Goal: Task Accomplishment & Management: Manage account settings

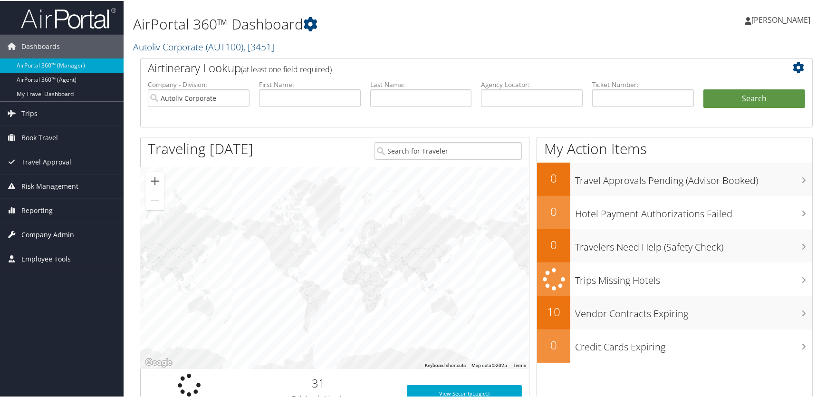
click at [59, 233] on span "Company Admin" at bounding box center [47, 234] width 53 height 24
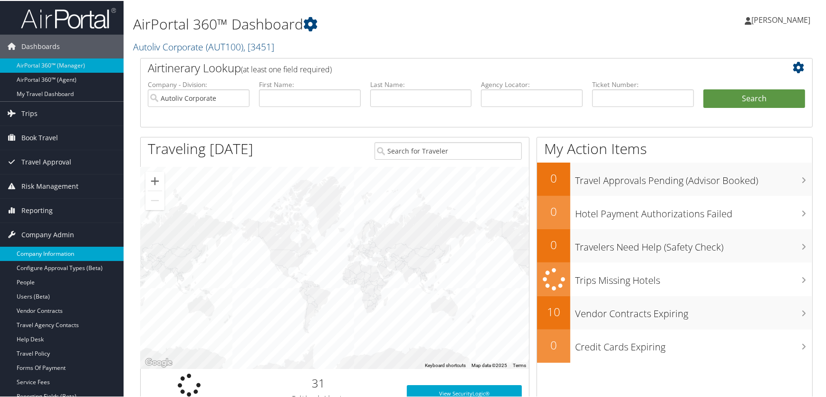
click at [61, 252] on link "Company Information" at bounding box center [62, 253] width 124 height 14
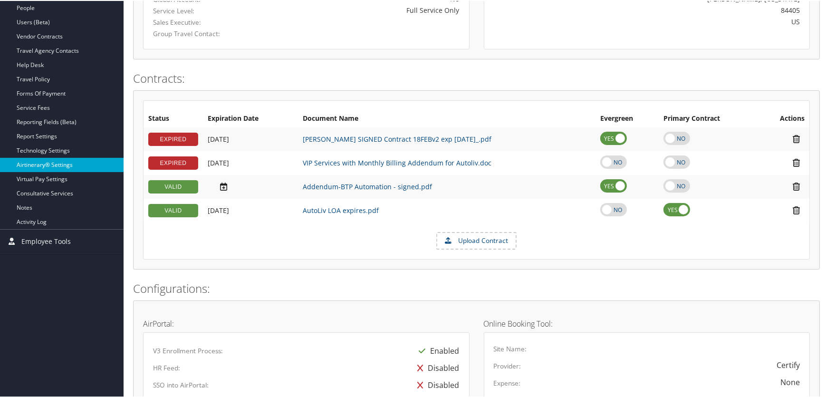
scroll to position [216, 0]
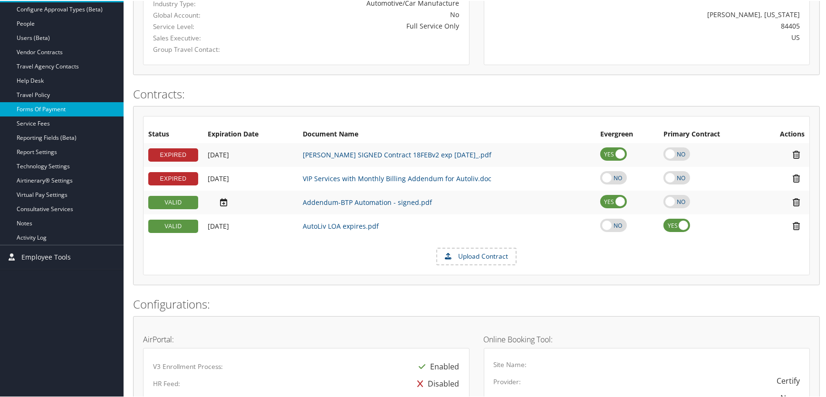
click at [48, 104] on link "Forms Of Payment" at bounding box center [62, 108] width 124 height 14
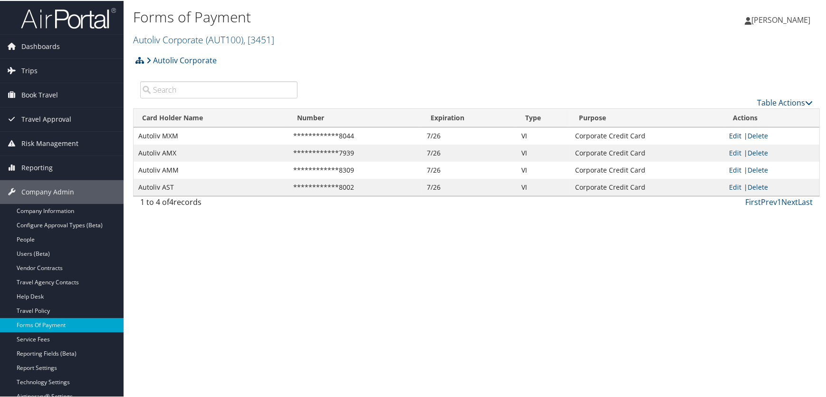
click at [729, 135] on link "Edit" at bounding box center [735, 134] width 12 height 9
select select "2"
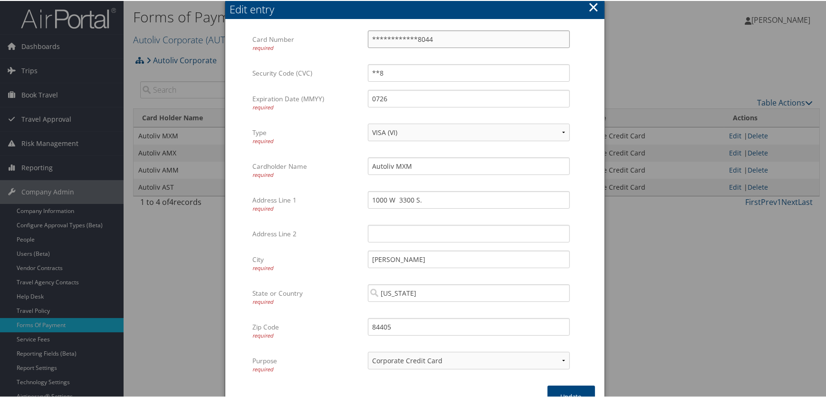
drag, startPoint x: 455, startPoint y: 37, endPoint x: 299, endPoint y: 35, distance: 156.9
click at [299, 35] on div "**********" at bounding box center [414, 46] width 324 height 34
type input "4"
type input "4808019007390327"
drag, startPoint x: 396, startPoint y: 77, endPoint x: 258, endPoint y: 67, distance: 138.7
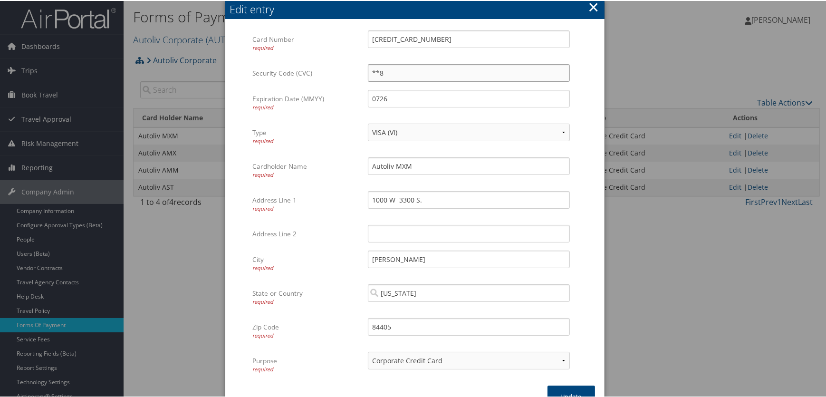
click at [259, 67] on div "Security Code (CVC) **8 Multiple values The selected items contain different va…" at bounding box center [414, 76] width 324 height 26
type input "295"
drag, startPoint x: 396, startPoint y: 96, endPoint x: 289, endPoint y: 112, distance: 108.2
click at [290, 113] on div "Expiration Date (MMYY) required 0726 Multiple values The selected items contain…" at bounding box center [414, 106] width 324 height 34
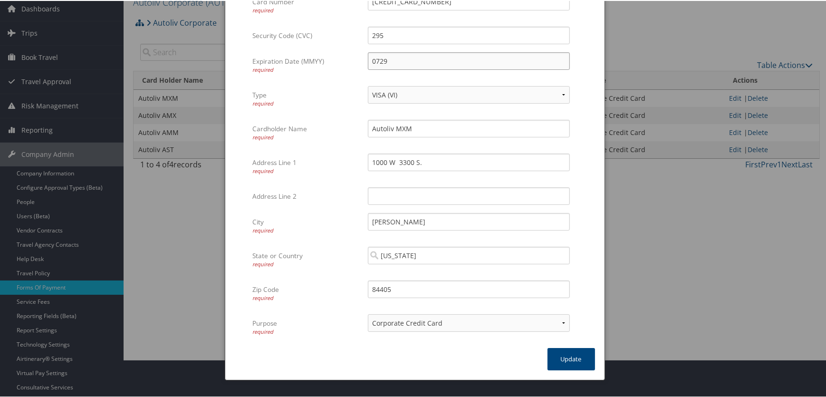
scroll to position [87, 0]
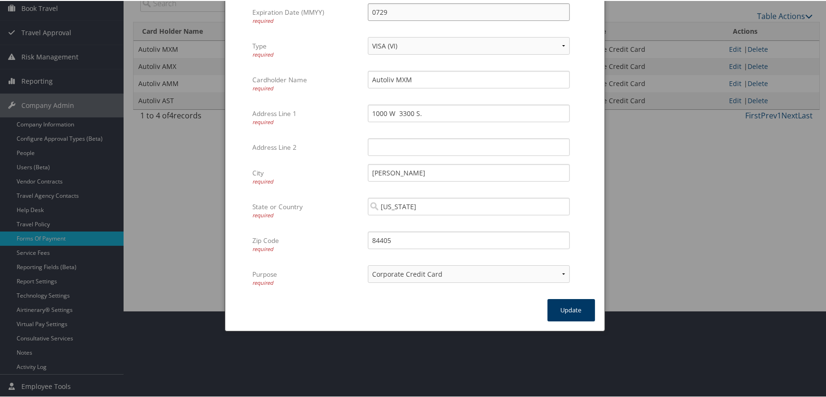
type input "0729"
click at [560, 309] on button "Update" at bounding box center [572, 309] width 48 height 22
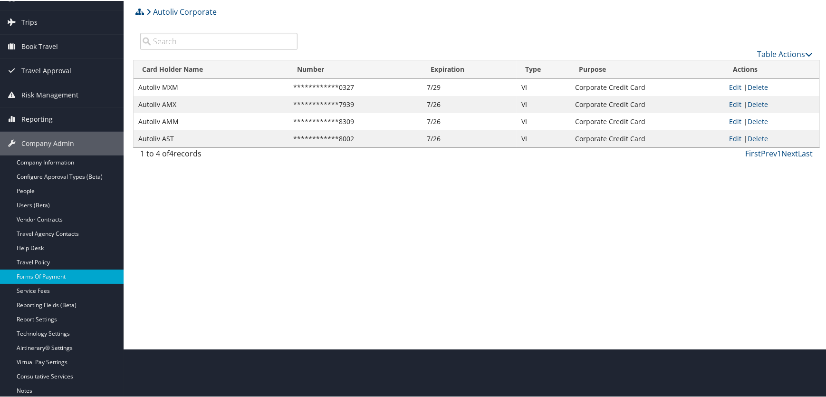
scroll to position [0, 0]
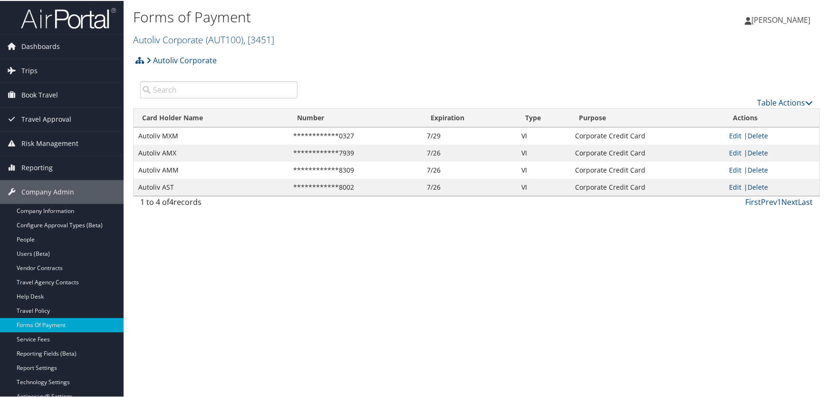
click at [732, 186] on link "Edit" at bounding box center [735, 186] width 12 height 9
select select "2"
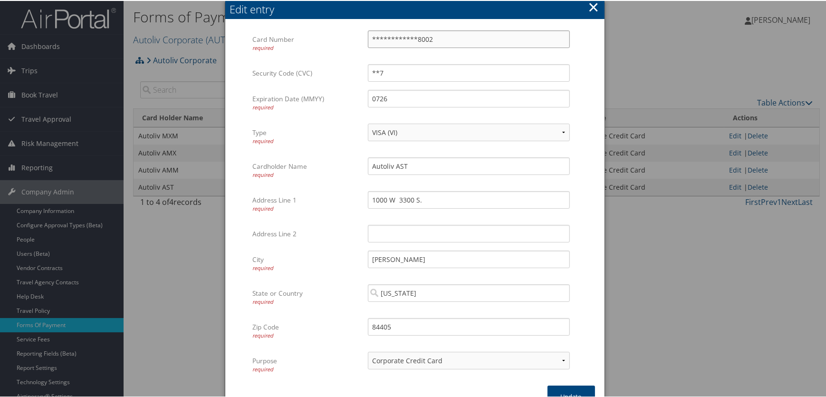
drag, startPoint x: 445, startPoint y: 39, endPoint x: 315, endPoint y: 35, distance: 129.8
click at [315, 35] on div "**********" at bounding box center [414, 46] width 324 height 34
click at [432, 37] on input "480801900736" at bounding box center [469, 38] width 202 height 18
type input "4808019007360346"
click at [399, 95] on input "0726" at bounding box center [469, 98] width 202 height 18
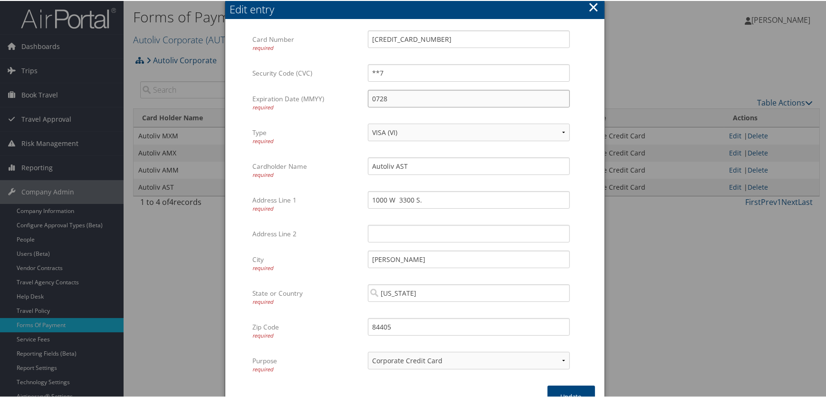
type input "0728"
drag, startPoint x: 394, startPoint y: 72, endPoint x: 298, endPoint y: 78, distance: 96.2
click at [314, 80] on div "Security Code (CVC) **7 Multiple values The selected items contain different va…" at bounding box center [414, 76] width 324 height 26
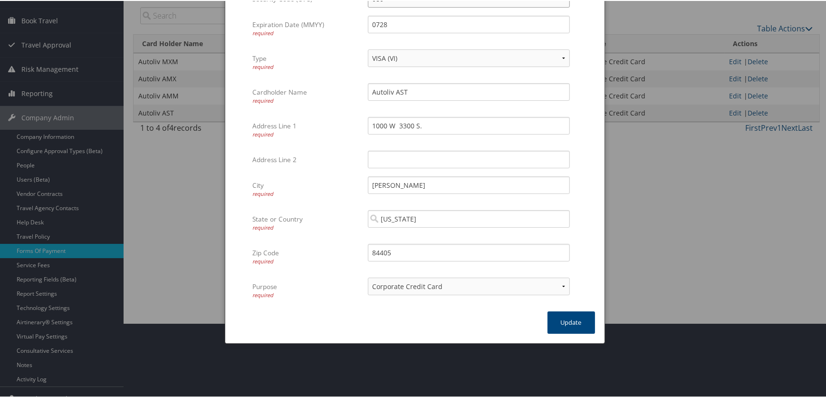
scroll to position [87, 0]
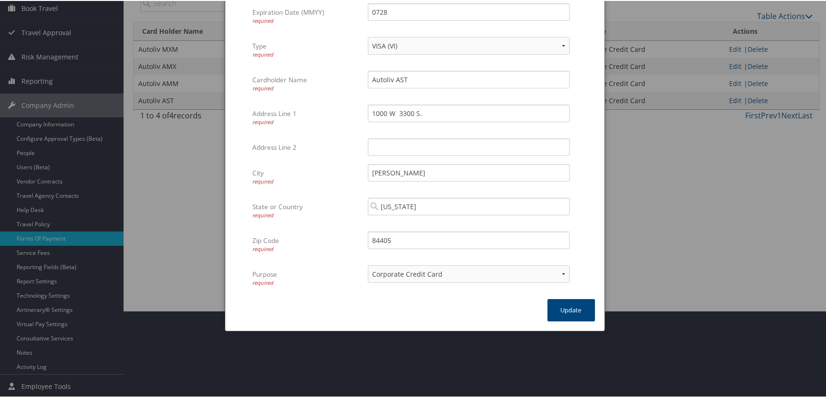
type input "080"
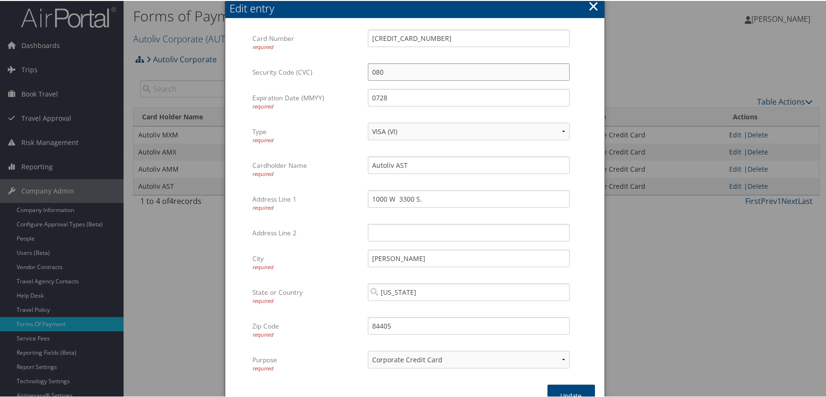
scroll to position [0, 0]
click at [560, 390] on button "Update" at bounding box center [572, 396] width 48 height 22
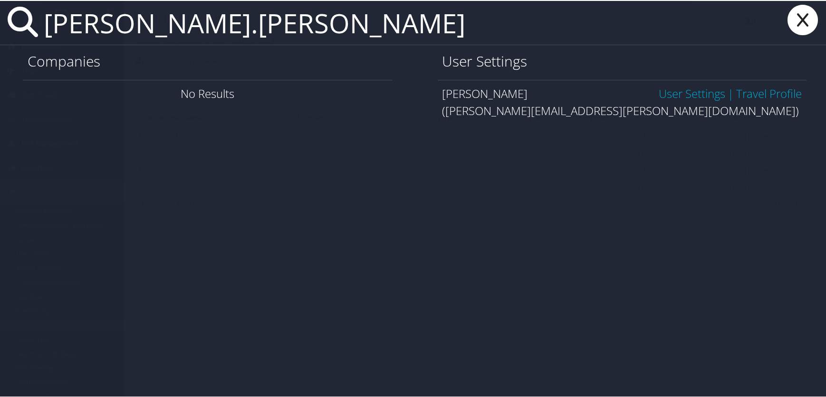
type input "adam.brunst"
click at [687, 96] on link "User Settings" at bounding box center [692, 93] width 67 height 16
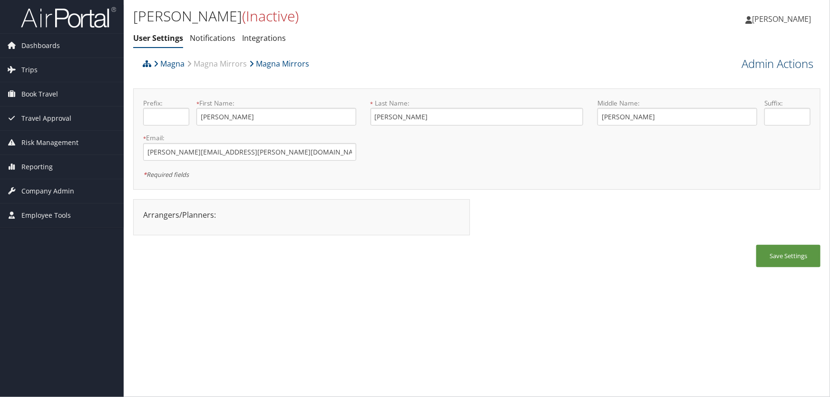
click at [773, 63] on link "Admin Actions" at bounding box center [777, 64] width 72 height 16
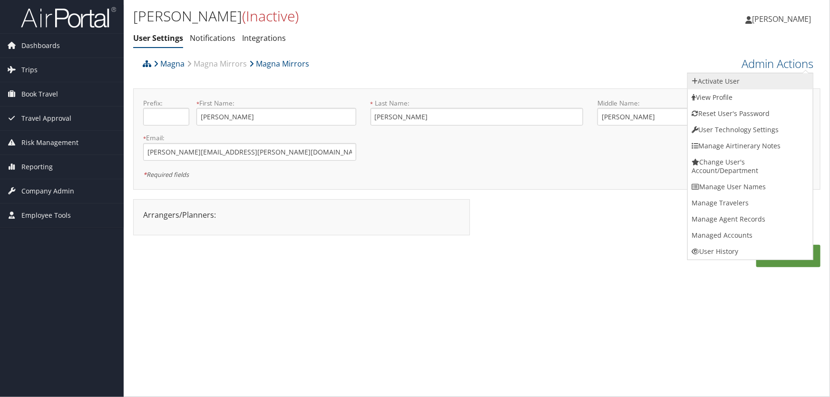
click at [699, 79] on link "Activate User" at bounding box center [749, 81] width 125 height 16
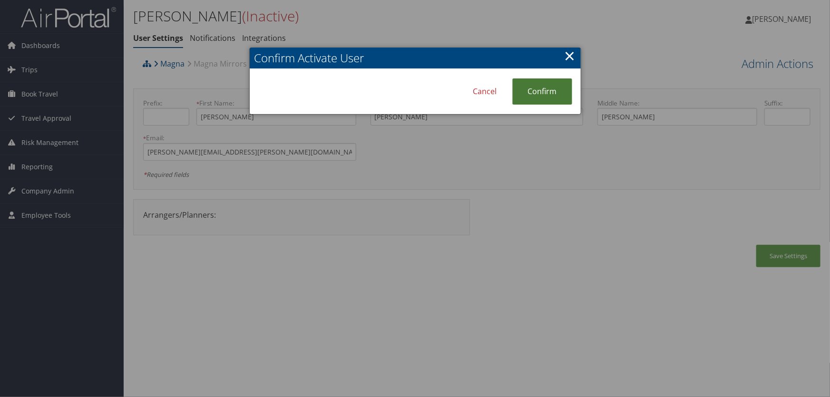
click at [551, 87] on link "Confirm" at bounding box center [542, 91] width 60 height 26
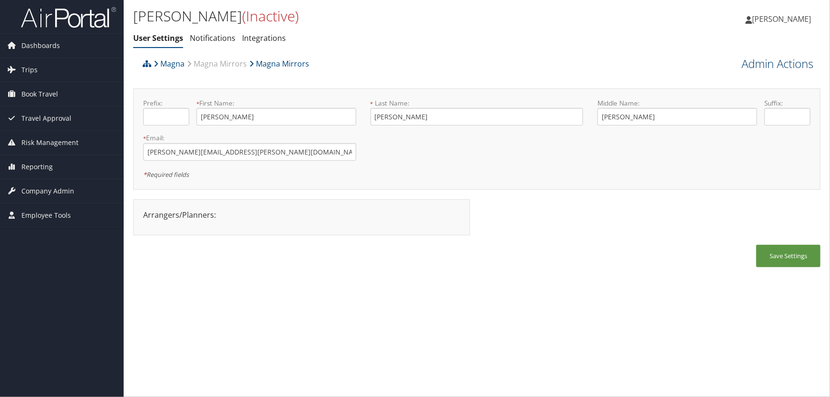
click at [770, 66] on link "Admin Actions" at bounding box center [777, 64] width 72 height 16
click at [759, 66] on link "Admin Actions" at bounding box center [777, 64] width 72 height 16
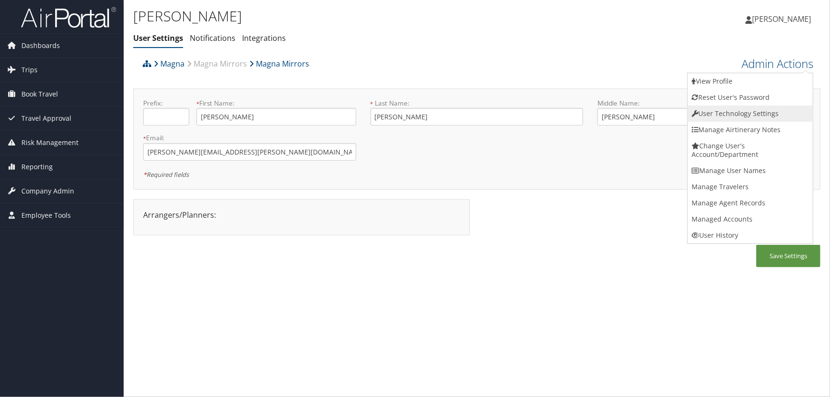
click at [740, 112] on link "User Technology Settings" at bounding box center [749, 114] width 125 height 16
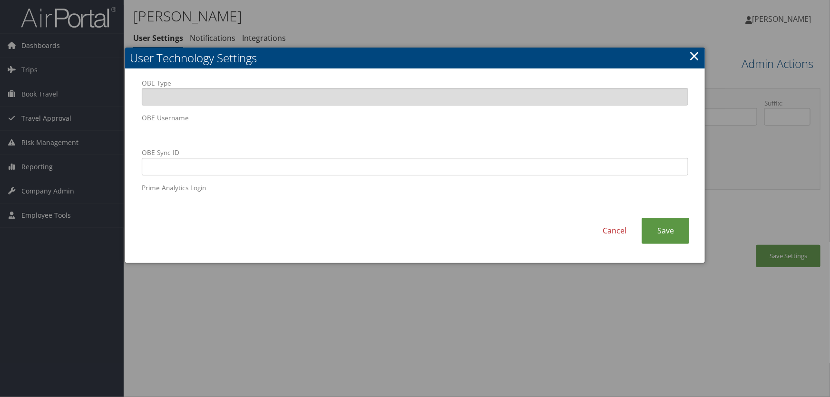
click at [20, 102] on body "Menu Dashboards ► AirPortal 360™ (Manager) AirPortal 360™ (Agent) My Travel Das…" at bounding box center [415, 198] width 830 height 397
click at [305, 166] on input "OBE Sync ID" at bounding box center [415, 167] width 547 height 18
paste input "[PERSON_NAME].[PERSON_NAME]@magna.hmhf"
type input "adam.brunsting@magna.hmhf"
click at [668, 237] on link "Save" at bounding box center [665, 231] width 48 height 26
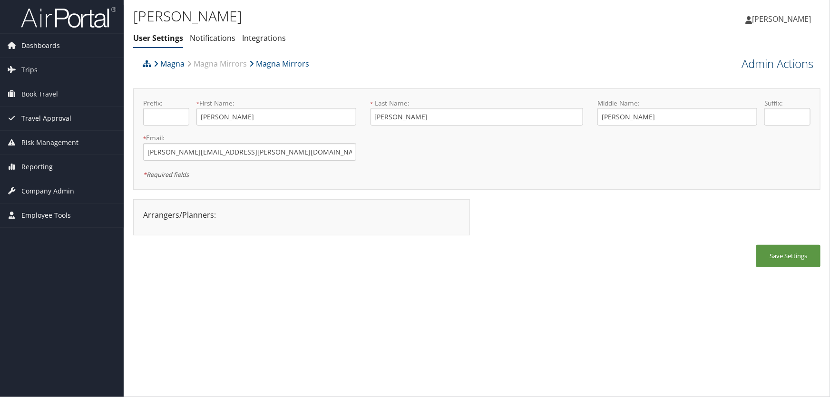
click at [767, 62] on link "Admin Actions" at bounding box center [777, 64] width 72 height 16
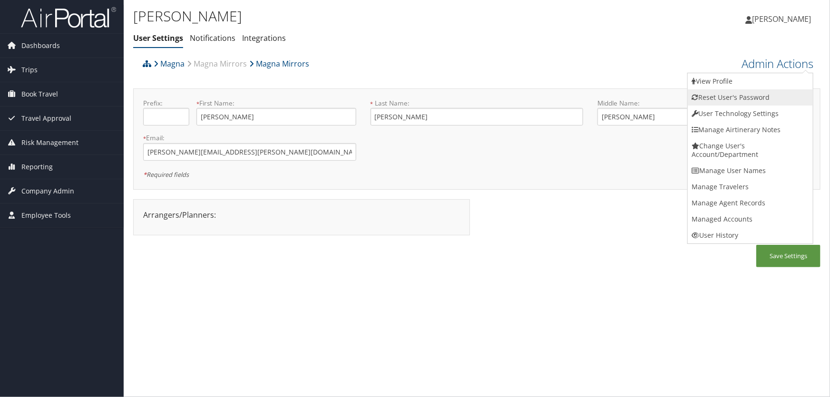
click at [717, 97] on link "Reset User's Password" at bounding box center [749, 97] width 125 height 16
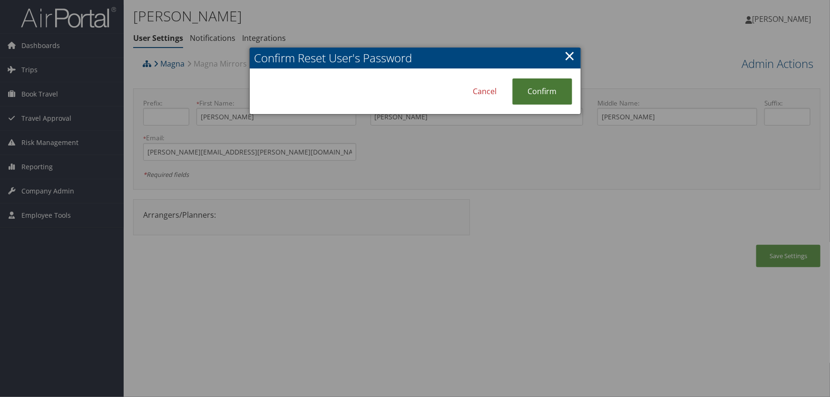
click at [537, 93] on link "Confirm" at bounding box center [542, 91] width 60 height 26
